Goal: Transaction & Acquisition: Purchase product/service

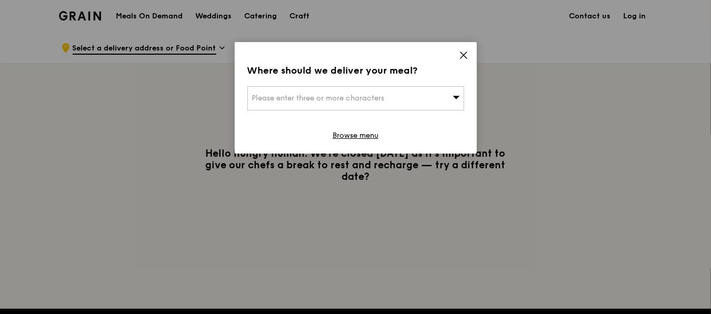
click at [426, 96] on div "Please enter three or more characters" at bounding box center [355, 98] width 217 height 24
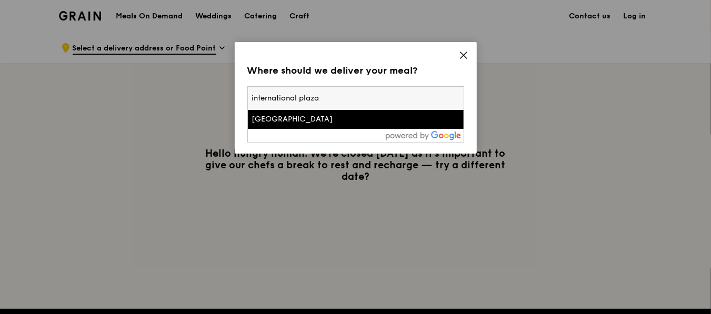
type input "international plaza"
click at [385, 124] on li "[GEOGRAPHIC_DATA]" at bounding box center [356, 119] width 216 height 19
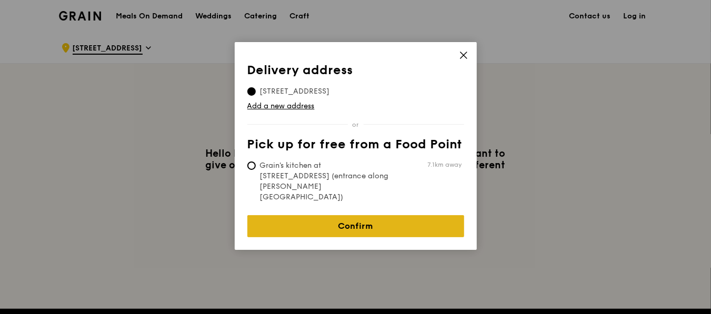
click at [383, 215] on link "Confirm" at bounding box center [355, 226] width 217 height 22
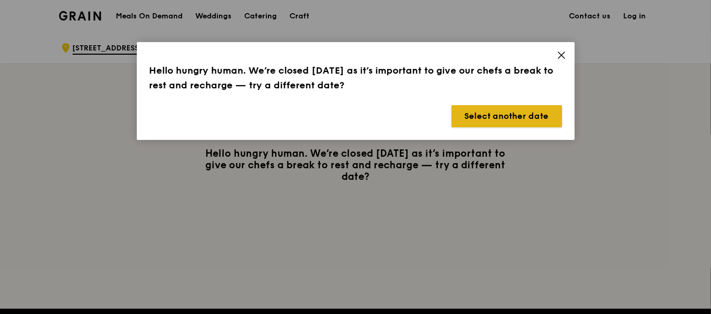
click at [508, 122] on button "Select another date" at bounding box center [507, 116] width 111 height 22
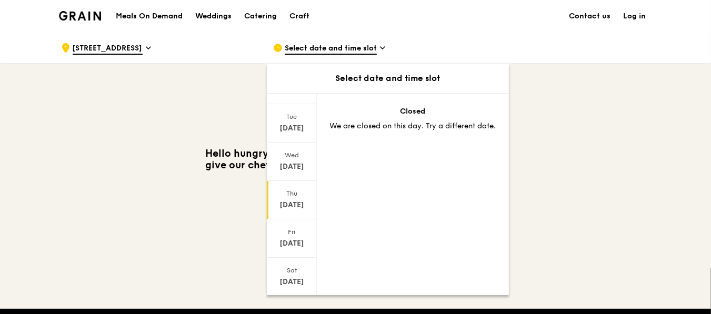
scroll to position [105, 0]
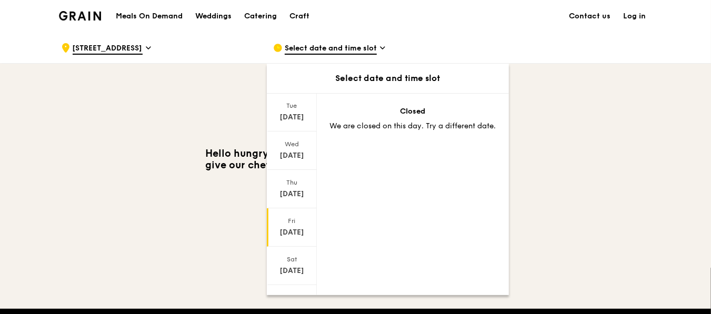
click at [297, 227] on div "[DATE]" at bounding box center [292, 232] width 47 height 11
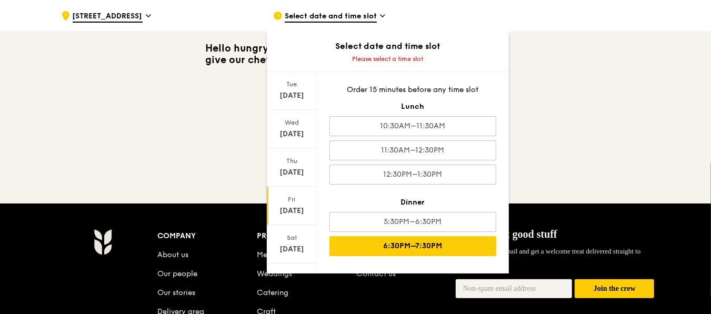
click at [458, 240] on div "6:30PM–7:30PM" at bounding box center [413, 246] width 167 height 20
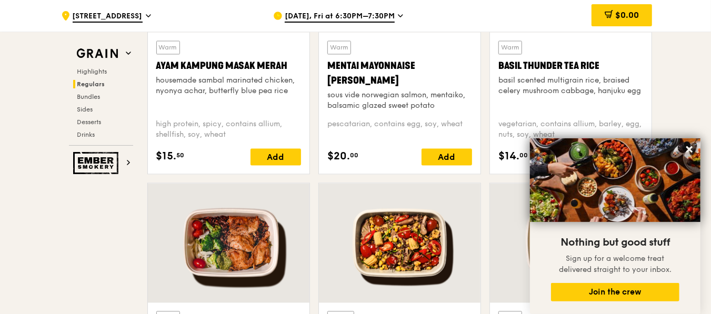
scroll to position [1053, 0]
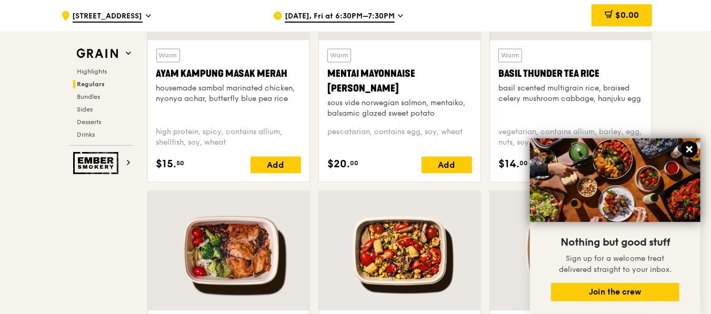
click at [687, 150] on icon at bounding box center [689, 149] width 9 height 9
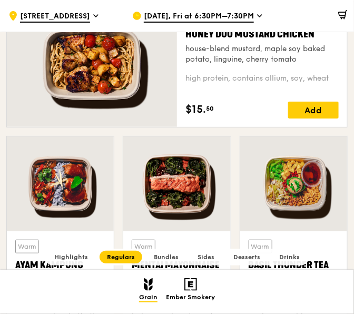
scroll to position [684, 0]
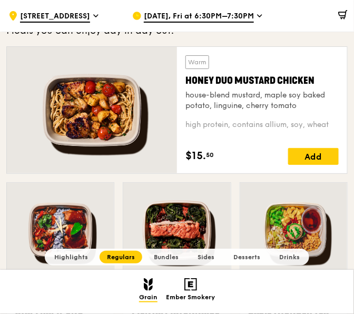
click at [235, 176] on div "Warm Honey Duo Mustard Chicken house-blend mustard, maple soy baked potato, lin…" at bounding box center [177, 114] width 350 height 136
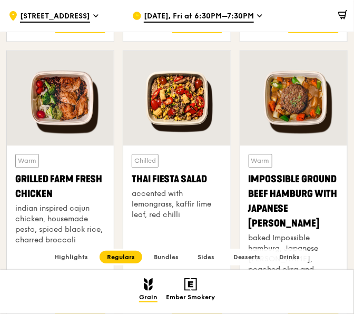
scroll to position [1106, 0]
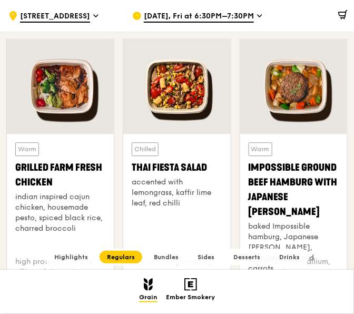
drag, startPoint x: 64, startPoint y: 182, endPoint x: 15, endPoint y: 163, distance: 52.5
click at [15, 163] on div "Grilled Farm Fresh Chicken" at bounding box center [60, 174] width 90 height 29
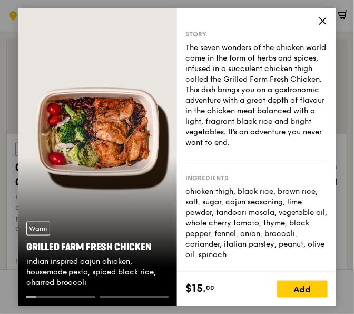
copy div "Grilled Farm Fresh Chicken"
click at [324, 22] on icon at bounding box center [323, 21] width 6 height 6
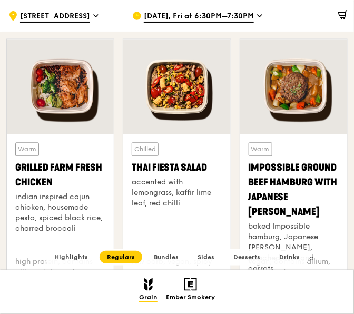
drag, startPoint x: 214, startPoint y: 164, endPoint x: 125, endPoint y: 162, distance: 89.0
click at [125, 162] on div "Chilled Thai Fiesta Salad accented with lemongrass, kaffir lime leaf, red chill…" at bounding box center [176, 222] width 107 height 177
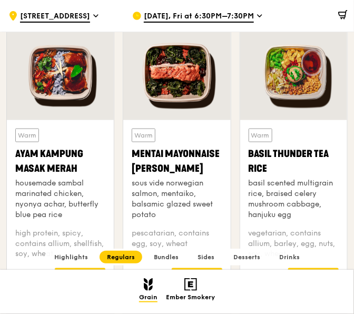
scroll to position [842, 0]
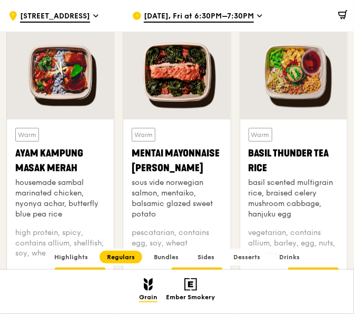
drag, startPoint x: 202, startPoint y: 165, endPoint x: 132, endPoint y: 150, distance: 71.8
click at [132, 150] on div "Mentai Mayonnaise [PERSON_NAME]" at bounding box center [177, 160] width 90 height 29
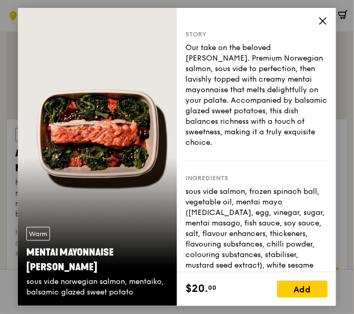
copy div "Mentai Mayonnaise [PERSON_NAME]"
click at [322, 25] on icon at bounding box center [322, 20] width 9 height 9
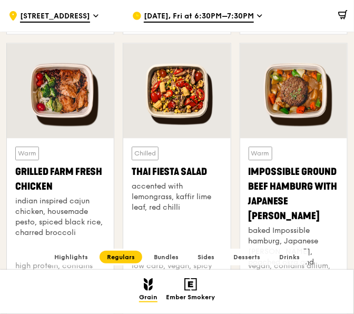
scroll to position [1158, 0]
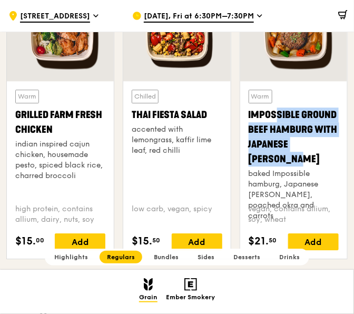
drag, startPoint x: 324, startPoint y: 142, endPoint x: 250, endPoint y: 115, distance: 79.3
click at [250, 115] on div "Impossible Ground Beef Hamburg with Japanese [PERSON_NAME]" at bounding box center [294, 136] width 90 height 59
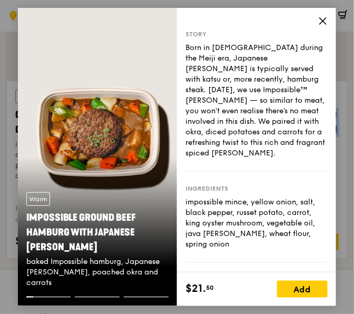
copy div "Impossible Ground Beef Hamburg with Japanese [PERSON_NAME]"
click at [322, 24] on icon at bounding box center [322, 20] width 9 height 9
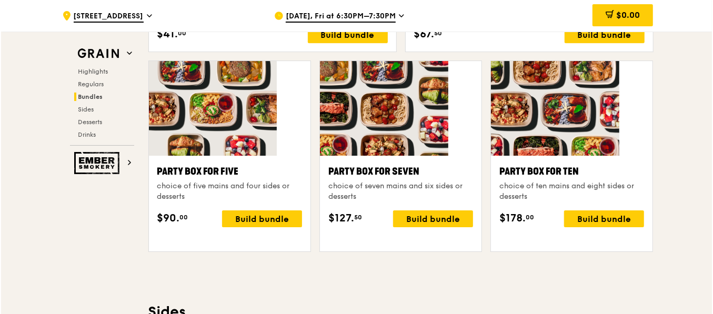
scroll to position [2074, 0]
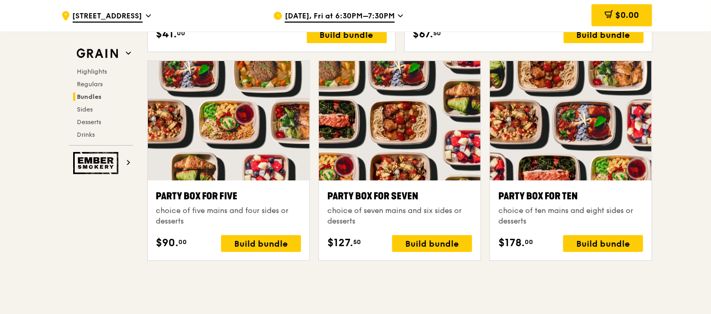
click at [589, 141] on div at bounding box center [571, 121] width 162 height 120
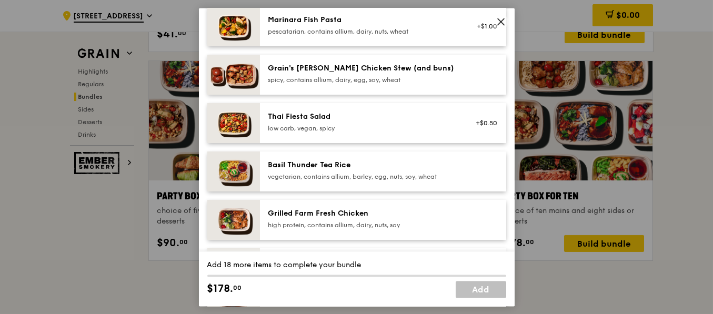
scroll to position [105, 0]
click at [502, 21] on icon at bounding box center [501, 21] width 9 height 9
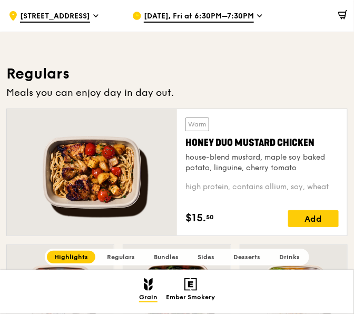
scroll to position [610, 0]
